Goal: Task Accomplishment & Management: Use online tool/utility

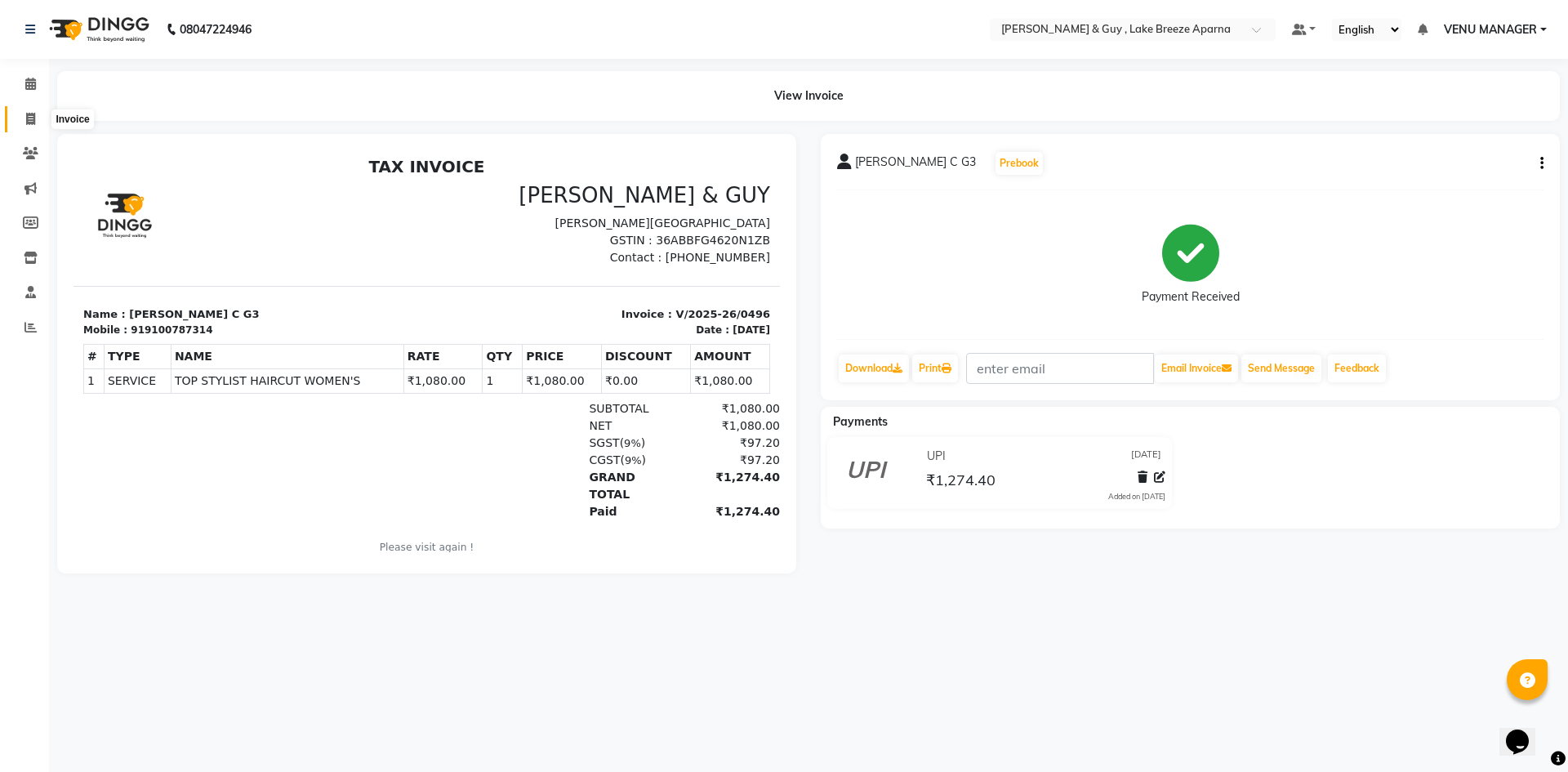
click at [37, 122] on span at bounding box center [30, 120] width 29 height 19
select select "8690"
select select "service"
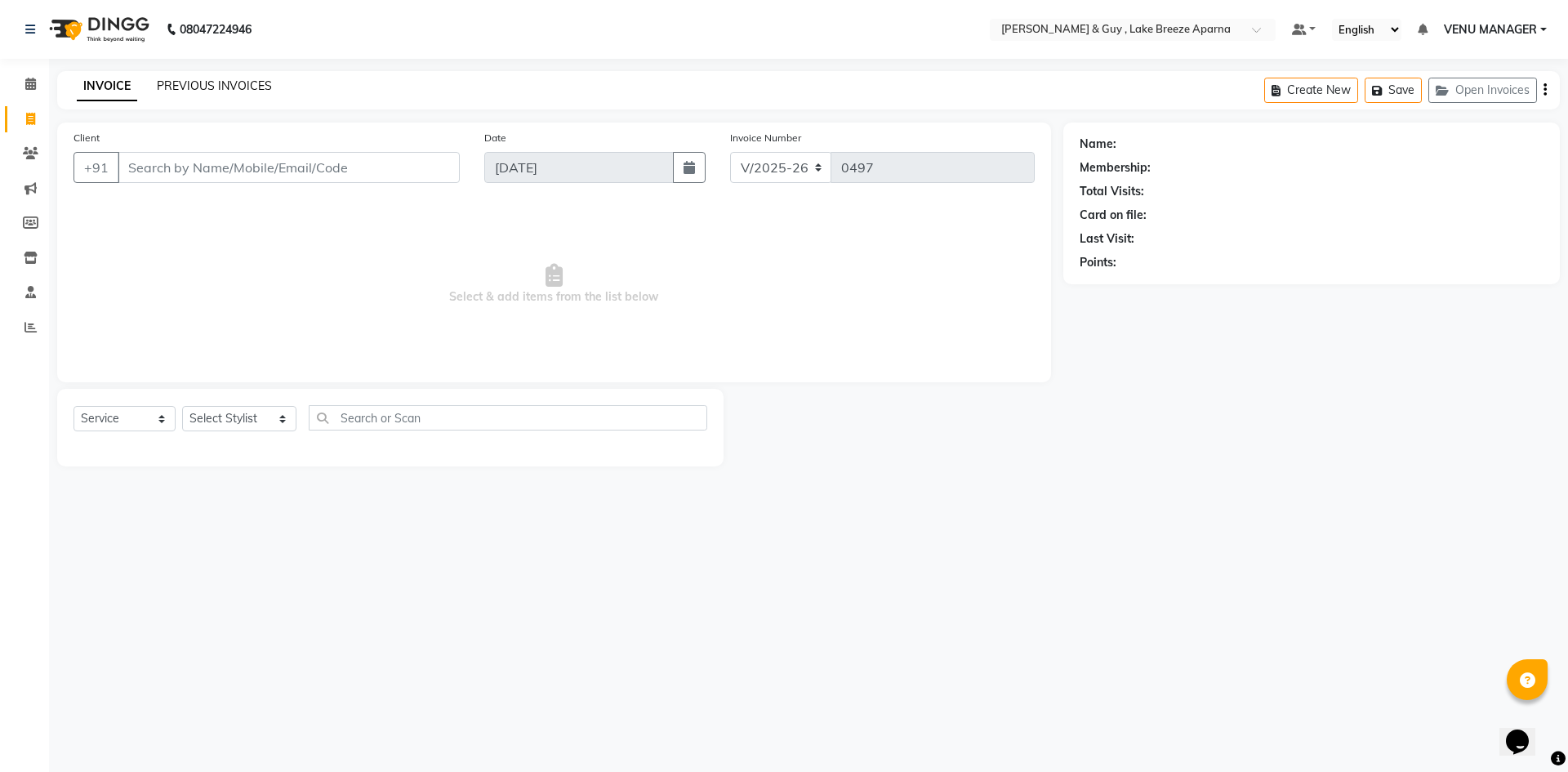
click at [218, 90] on link "PREVIOUS INVOICES" at bounding box center [214, 85] width 115 height 15
select select "8690"
select select "service"
